Goal: Obtain resource: Download file/media

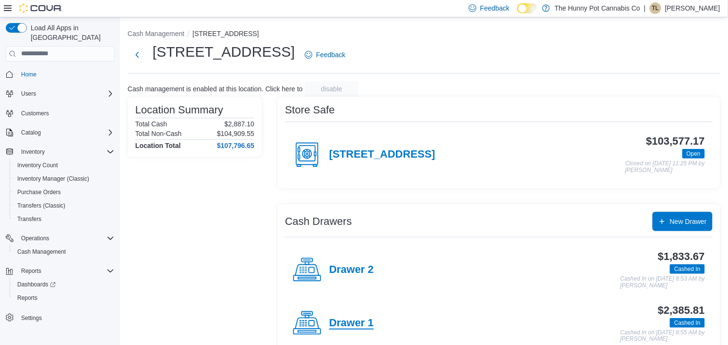
click at [343, 321] on h4 "Drawer 1" at bounding box center [351, 323] width 45 height 12
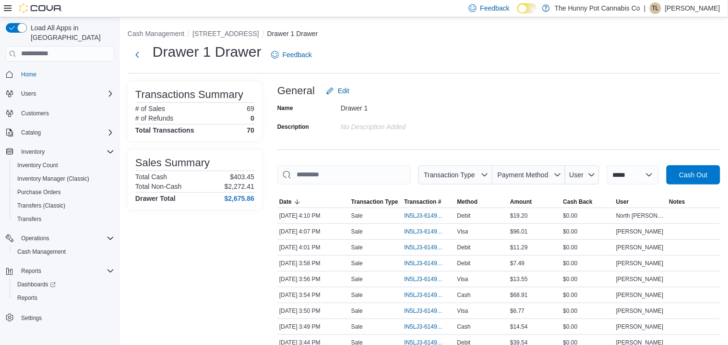
scroll to position [1029, 0]
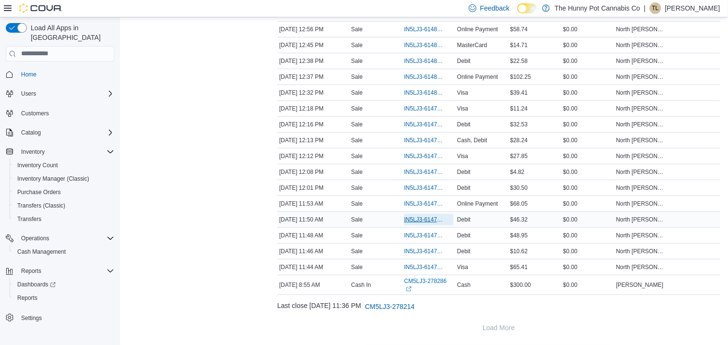
click at [424, 219] on span "IN5LJ3-6147799" at bounding box center [423, 220] width 39 height 8
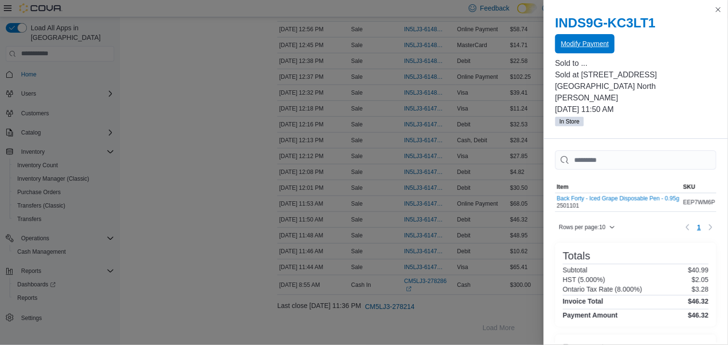
click at [589, 41] on span "Modify Payment" at bounding box center [585, 44] width 48 height 10
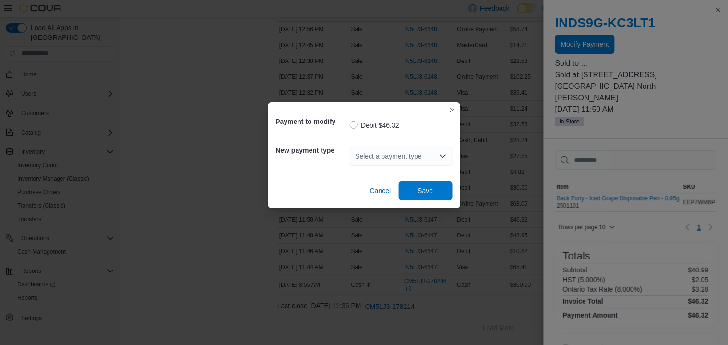
click at [443, 158] on icon "Open list of options" at bounding box center [443, 156] width 8 height 8
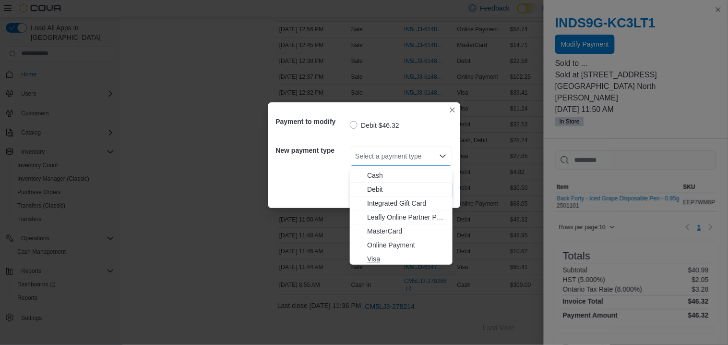
click at [405, 252] on button "Visa" at bounding box center [401, 259] width 103 height 14
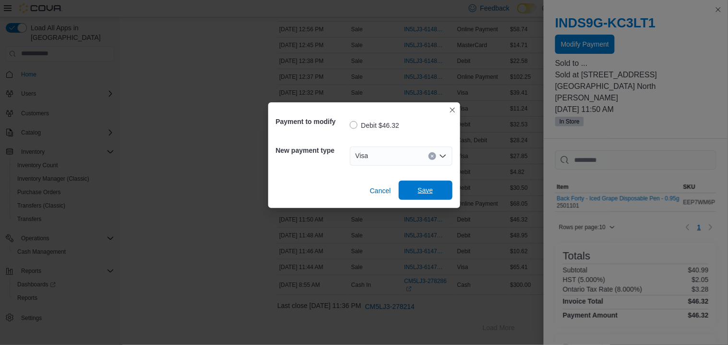
click at [432, 195] on span "Save" at bounding box center [426, 190] width 42 height 19
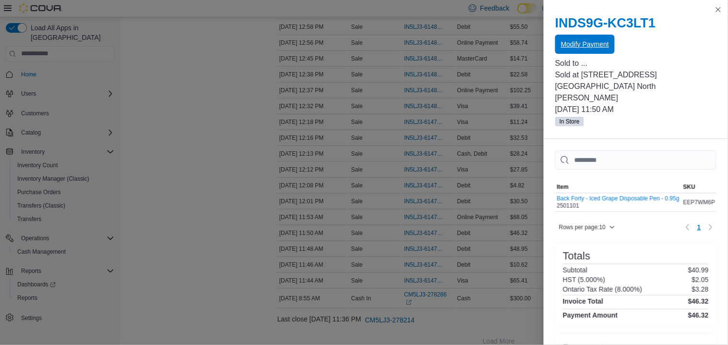
scroll to position [58, 0]
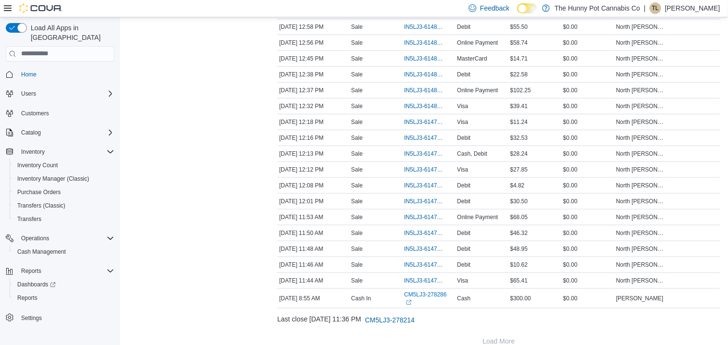
click at [33, 292] on span "Reports" at bounding box center [27, 298] width 20 height 12
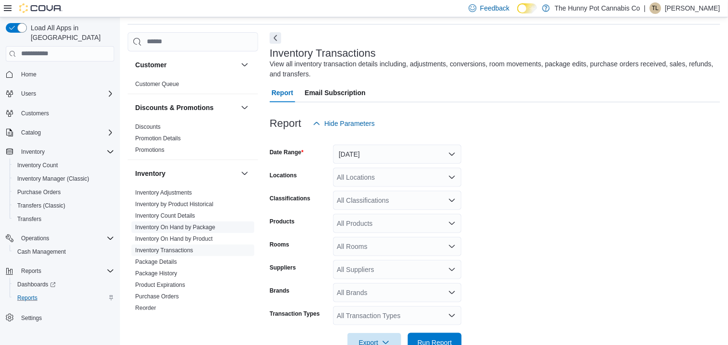
scroll to position [64, 0]
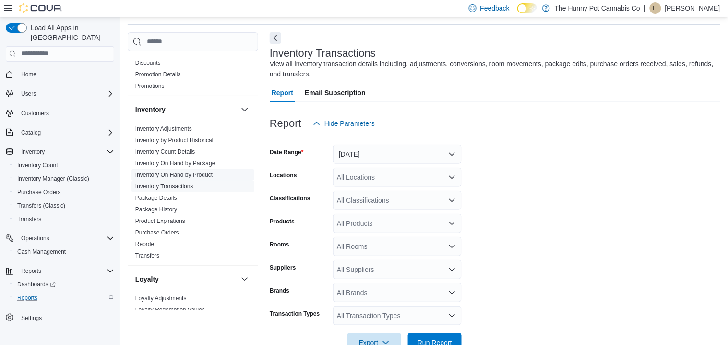
click at [169, 176] on link "Inventory On Hand by Product" at bounding box center [173, 174] width 77 height 7
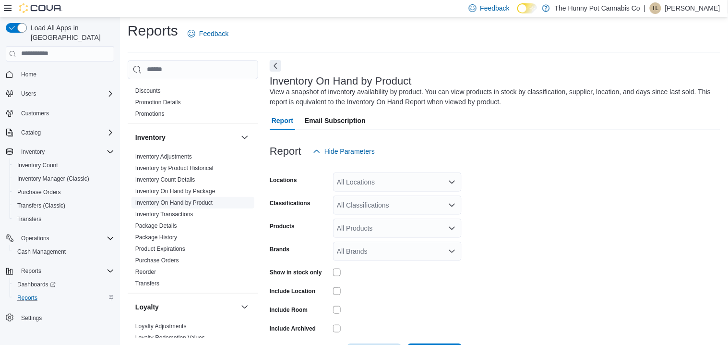
scroll to position [32, 0]
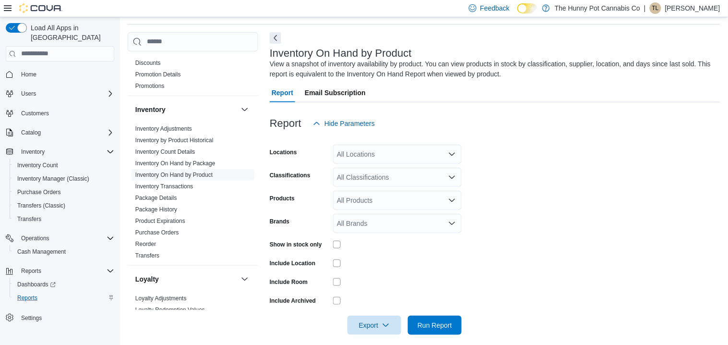
click at [393, 146] on div "All Locations" at bounding box center [397, 154] width 129 height 19
type input "***"
click at [402, 169] on div "[STREET_ADDRESS]" at bounding box center [397, 171] width 117 height 10
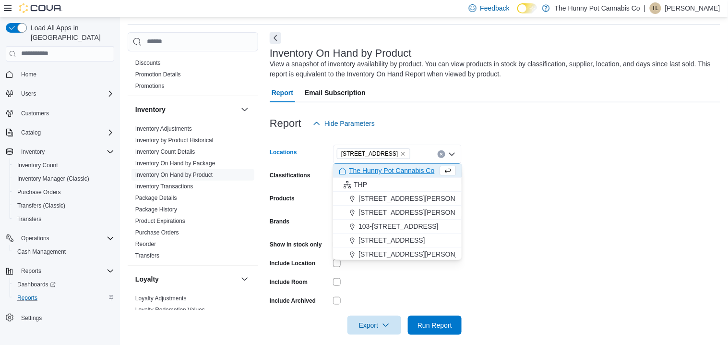
click at [509, 200] on form "Locations [STREET_ADDRESS] Selected. [STREET_ADDRESS] Press Backspace to delete…" at bounding box center [495, 234] width 451 height 202
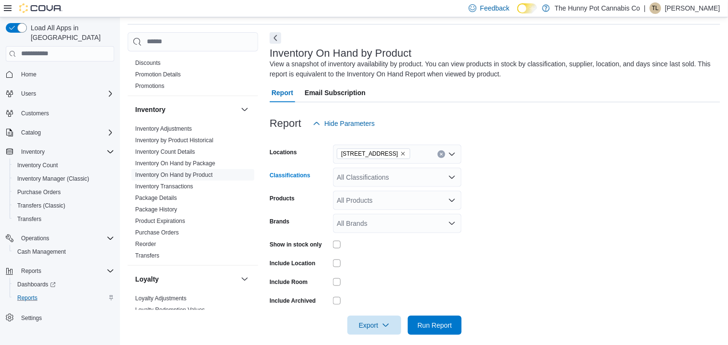
click at [385, 182] on div "All Classifications" at bounding box center [397, 177] width 129 height 19
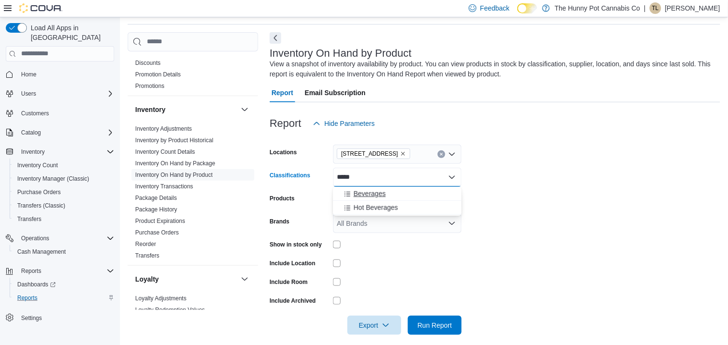
type input "*****"
click at [389, 192] on div "Beverages" at bounding box center [397, 194] width 117 height 10
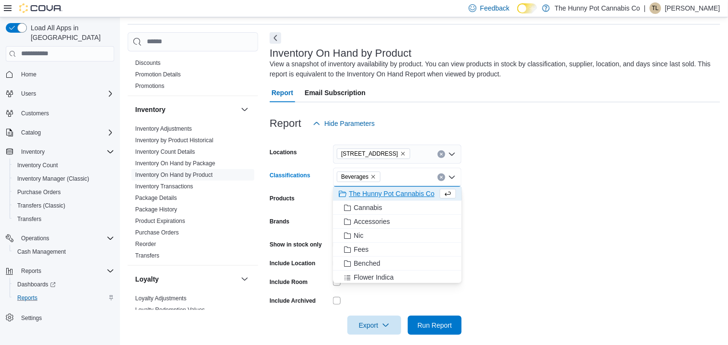
click at [546, 213] on form "Locations [STREET_ADDRESS] Beverages Combo box. Selected. [GEOGRAPHIC_DATA]. Pr…" at bounding box center [495, 234] width 451 height 202
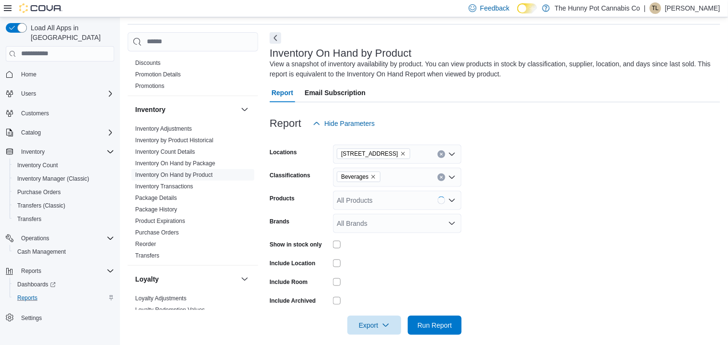
scroll to position [40, 0]
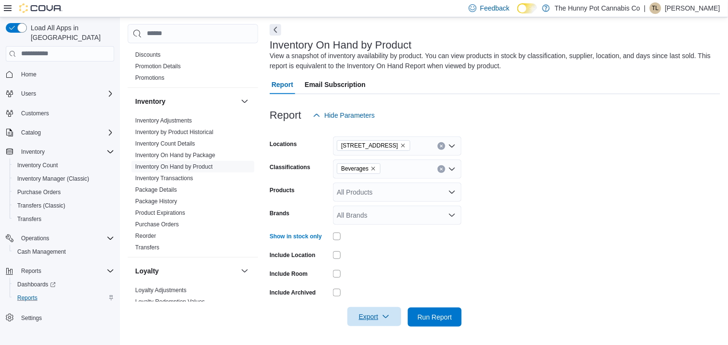
click at [387, 314] on icon "button" at bounding box center [386, 317] width 8 height 8
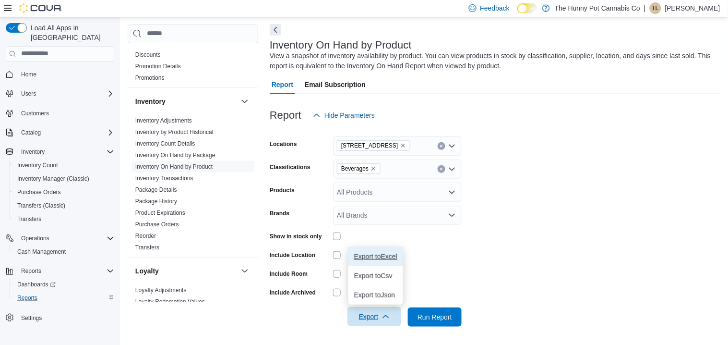
click at [387, 262] on button "Export to Excel" at bounding box center [376, 256] width 55 height 19
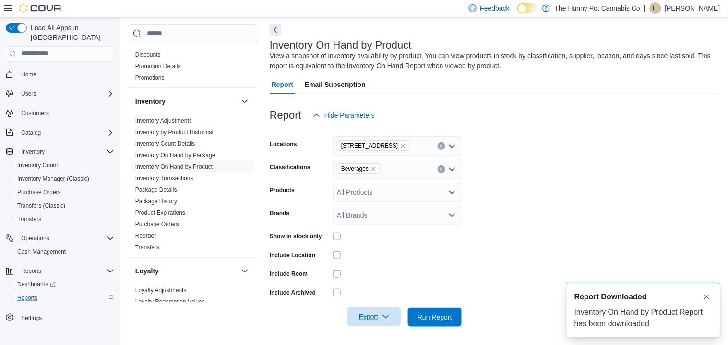
scroll to position [0, 0]
